Goal: Find specific page/section: Find specific page/section

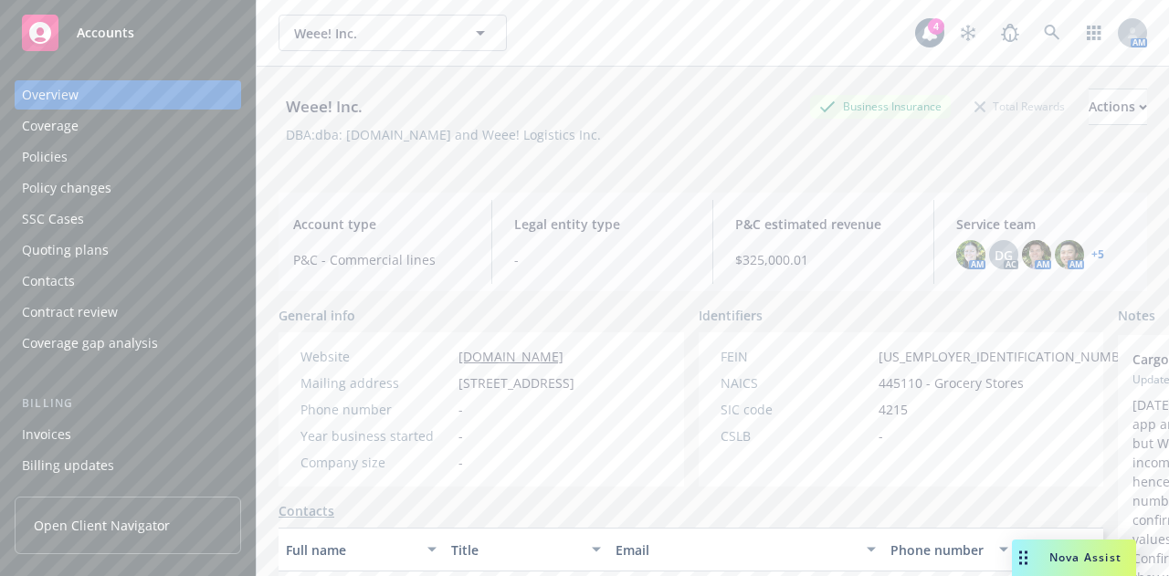
scroll to position [71, 0]
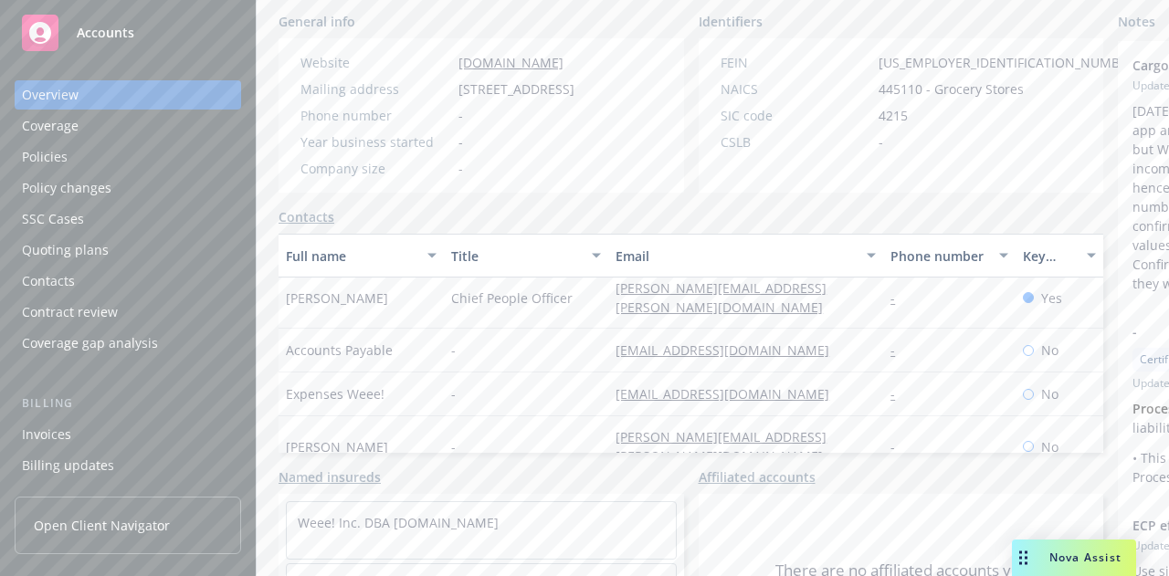
click at [269, 121] on div "Weee! Inc. Business Insurance Total Rewards Actions DBA: dba: [DOMAIN_NAME] and…" at bounding box center [713, 61] width 913 height 576
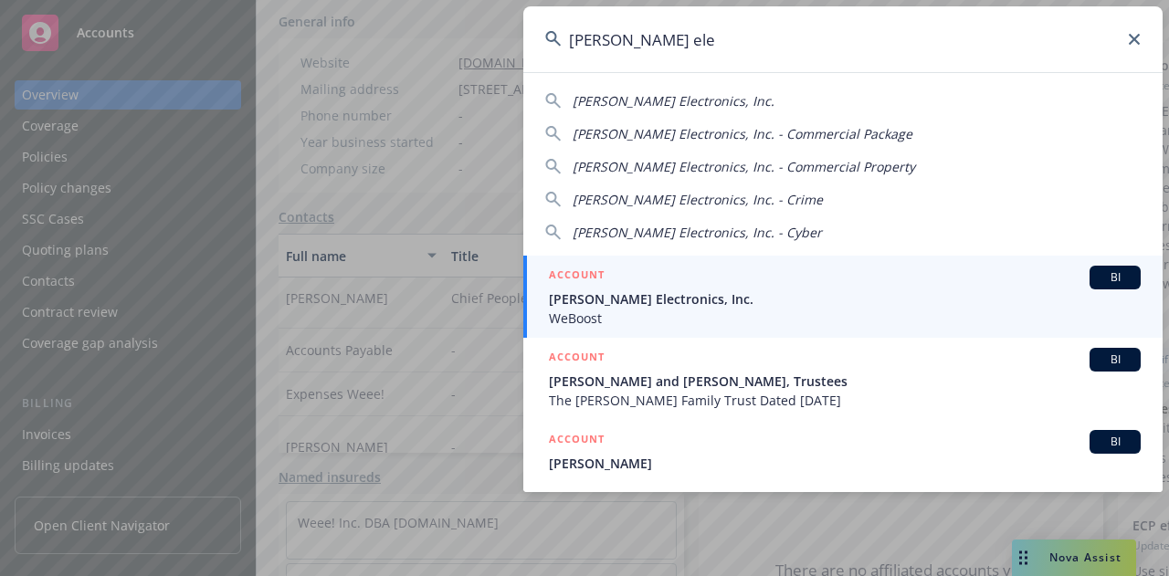
type input "[PERSON_NAME] ele"
click at [621, 288] on div "ACCOUNT BI" at bounding box center [845, 278] width 592 height 24
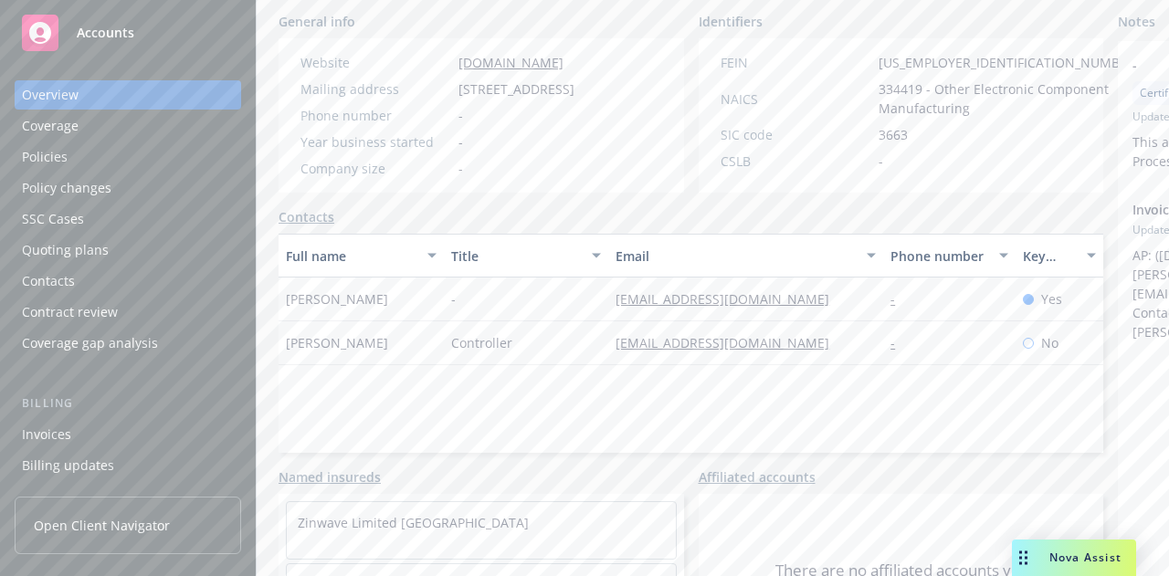
click at [113, 154] on div "Policies" at bounding box center [128, 157] width 212 height 29
